Goal: Information Seeking & Learning: Learn about a topic

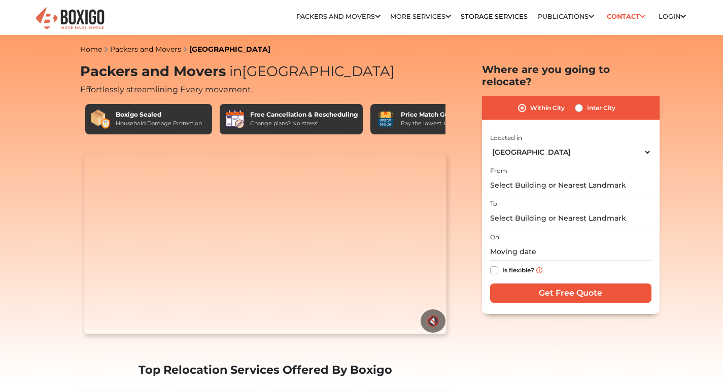
select select "[GEOGRAPHIC_DATA]"
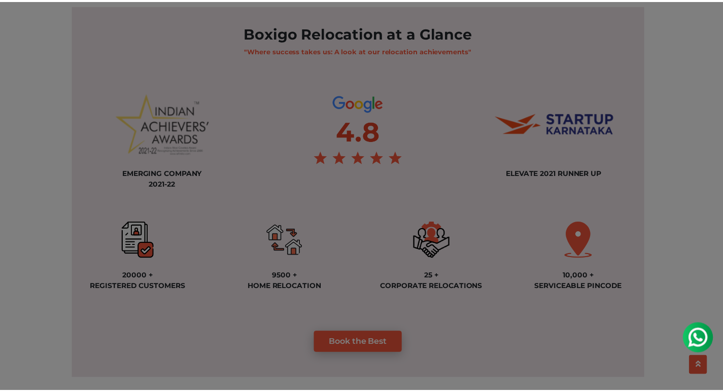
scroll to position [710, 0]
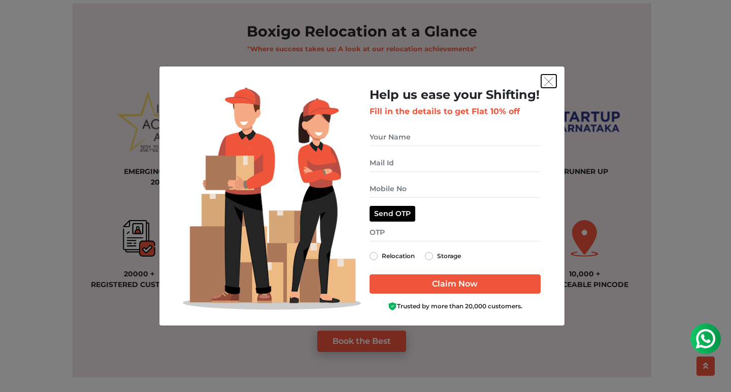
click at [546, 81] on img "get free quote dialog" at bounding box center [548, 81] width 9 height 9
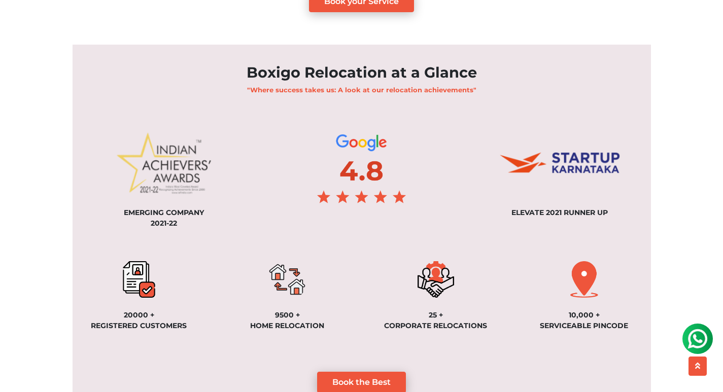
scroll to position [660, 0]
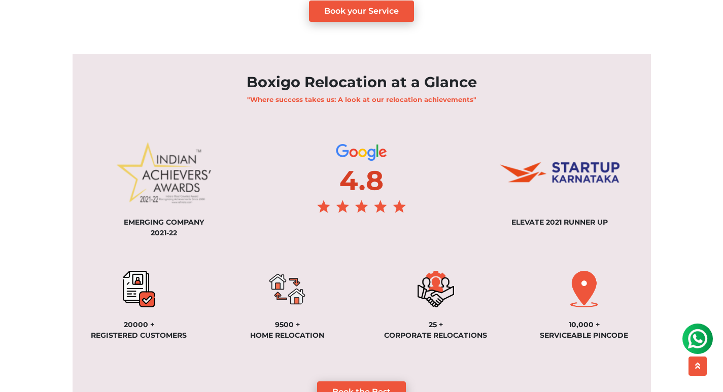
click at [319, 77] on h2 "Boxigo Relocation at a Glance" at bounding box center [362, 83] width 578 height 18
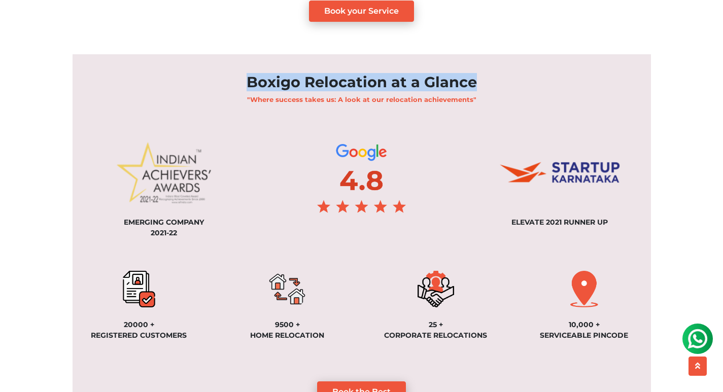
click at [319, 77] on h2 "Boxigo Relocation at a Glance" at bounding box center [362, 83] width 578 height 18
copy div "Boxigo Relocation at a Glance"
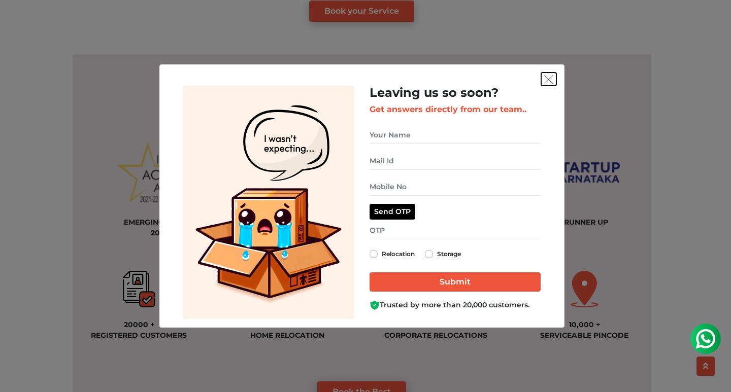
click at [550, 80] on img "get free quote dialog" at bounding box center [548, 79] width 9 height 9
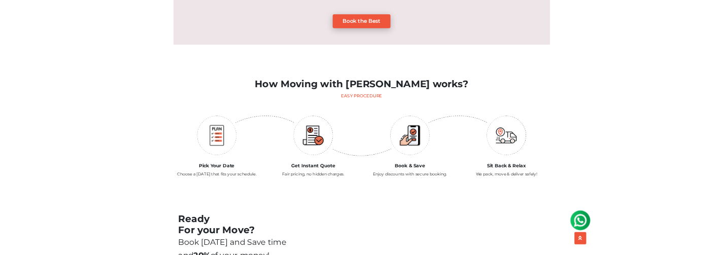
scroll to position [1015, 0]
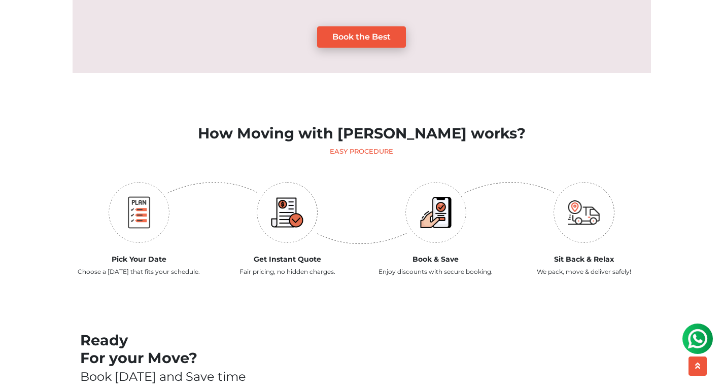
click at [281, 125] on h2 "How Moving with [PERSON_NAME] works?" at bounding box center [362, 134] width 578 height 18
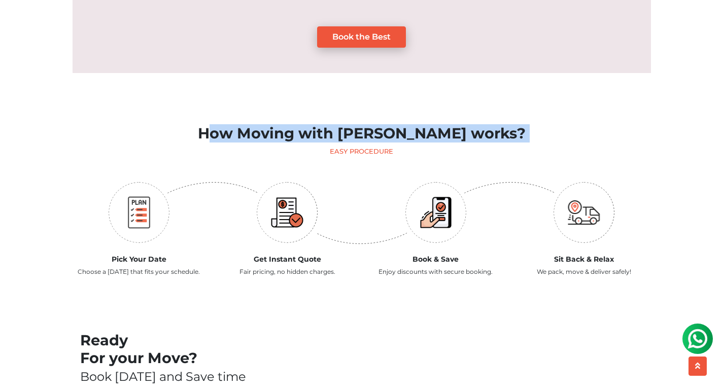
click at [281, 125] on h2 "How Moving with [PERSON_NAME] works?" at bounding box center [362, 134] width 578 height 18
copy div "How Moving with [PERSON_NAME] works?"
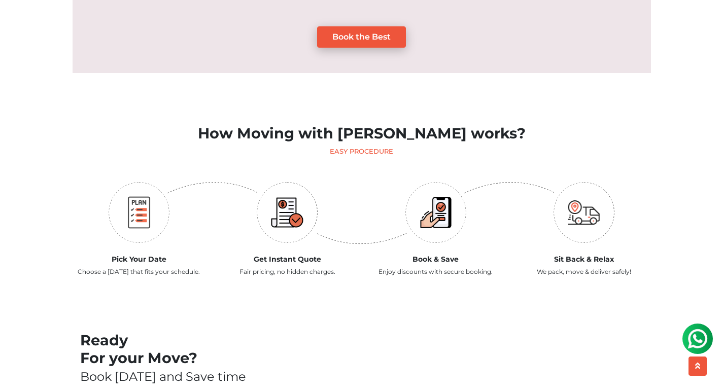
click at [362, 147] on div "Easy Procedure" at bounding box center [362, 152] width 578 height 10
copy div "Procedure"
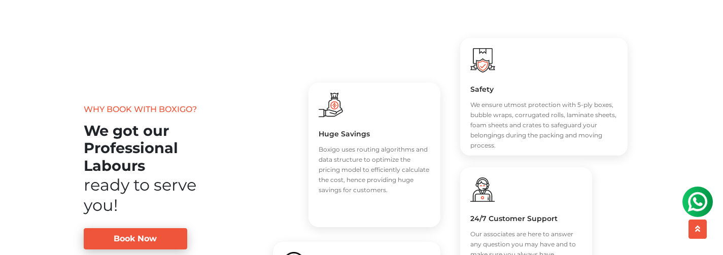
scroll to position [1522, 0]
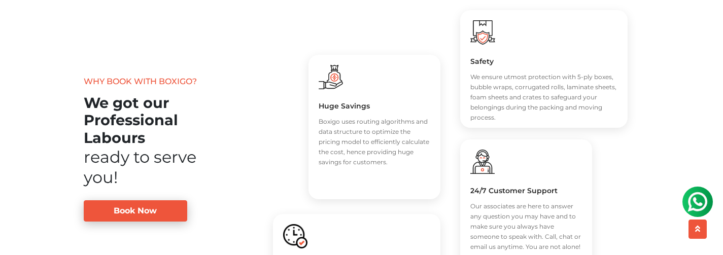
click at [87, 98] on h2 "We got our Professional Labours" at bounding box center [149, 120] width 130 height 53
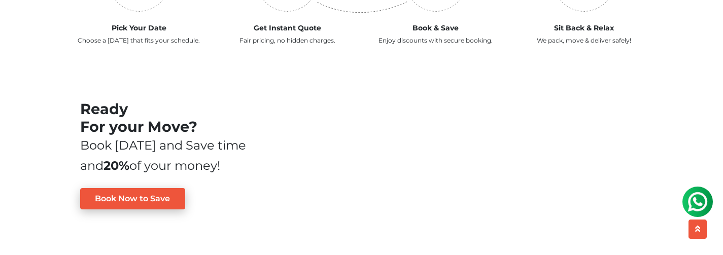
scroll to position [1269, 0]
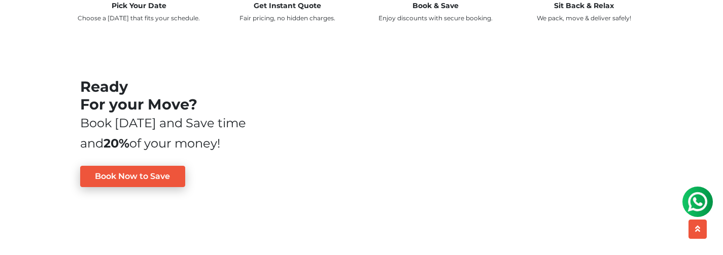
drag, startPoint x: 81, startPoint y: 86, endPoint x: 207, endPoint y: 103, distance: 127.4
click at [207, 103] on h2 "Ready For your Move?" at bounding box center [169, 95] width 178 height 35
copy h2 "Ready For your Move?"
click at [167, 124] on div "Book [DATE] and Save time and 20% of your money!" at bounding box center [169, 133] width 178 height 41
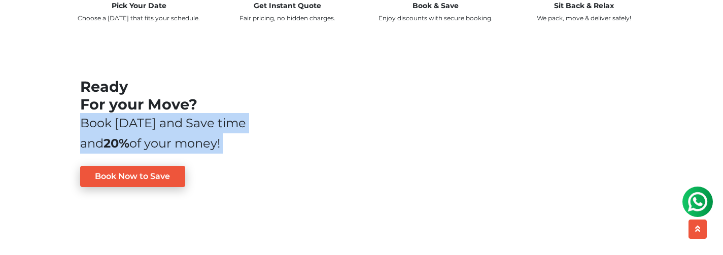
click at [167, 124] on div "Book [DATE] and Save time and 20% of your money!" at bounding box center [169, 133] width 178 height 41
copy div "Book [DATE] and Save time and 20% of your money! Book Now to Save"
